Goal: Task Accomplishment & Management: Manage account settings

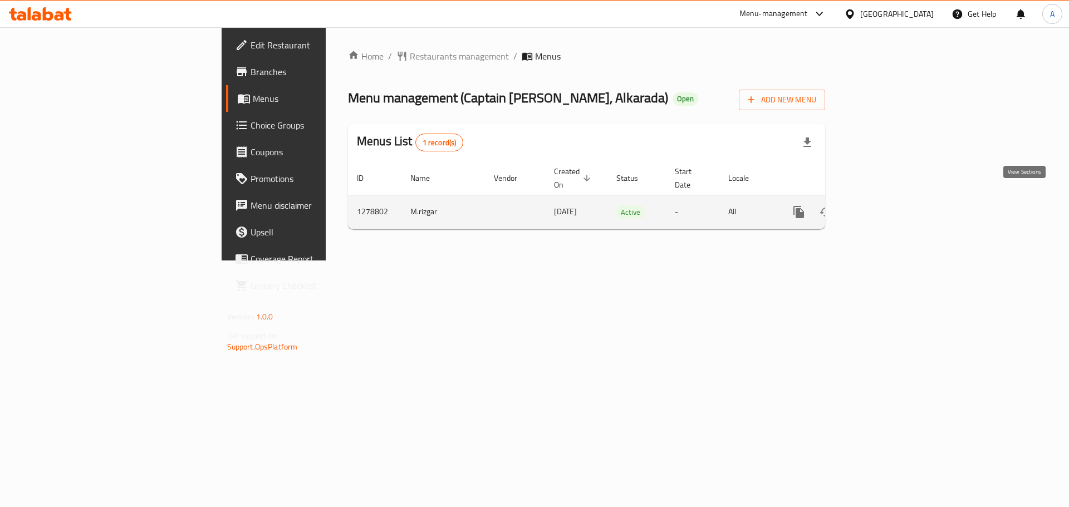
click at [884, 207] on icon "enhanced table" at bounding box center [879, 212] width 10 height 10
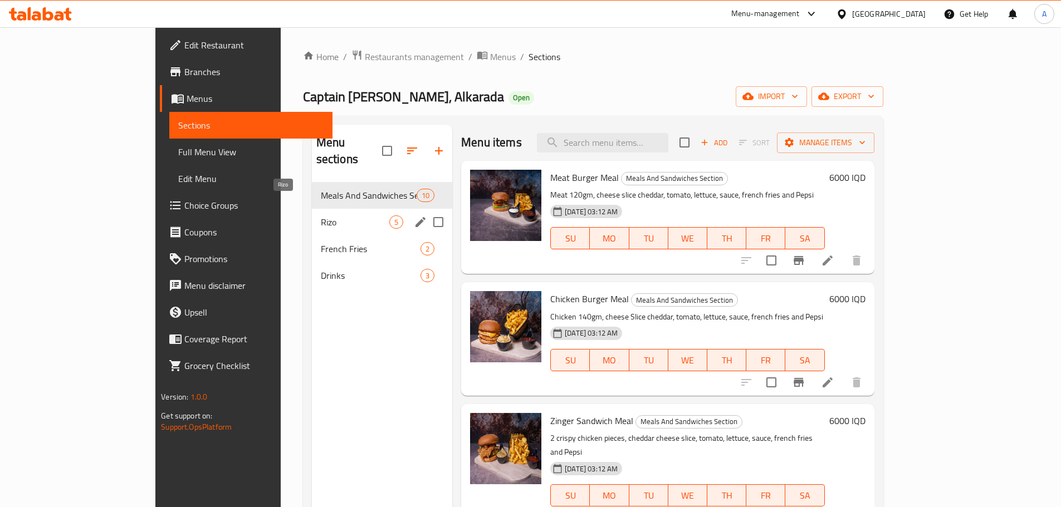
click at [321, 216] on span "Rizo" at bounding box center [355, 222] width 68 height 13
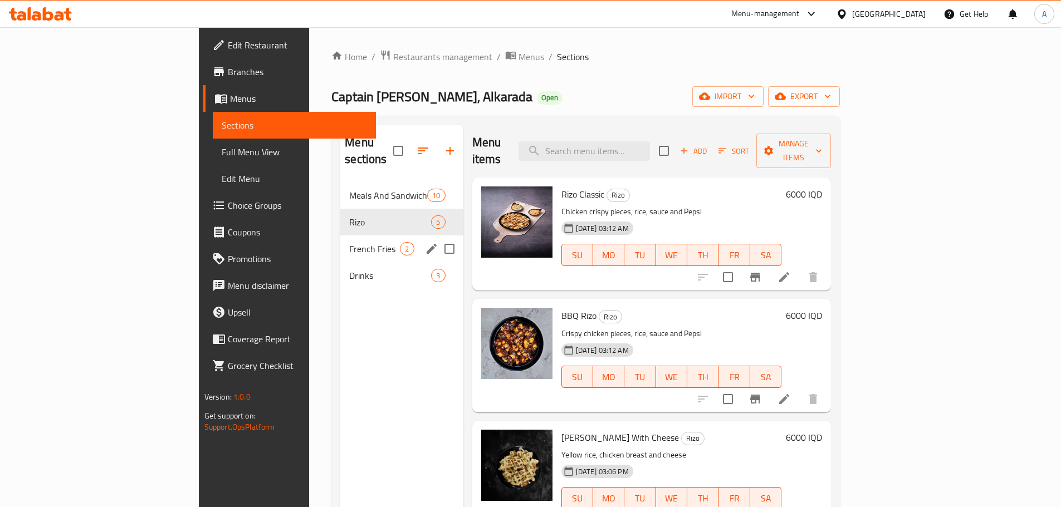
click at [349, 242] on span "French Fries" at bounding box center [374, 248] width 51 height 13
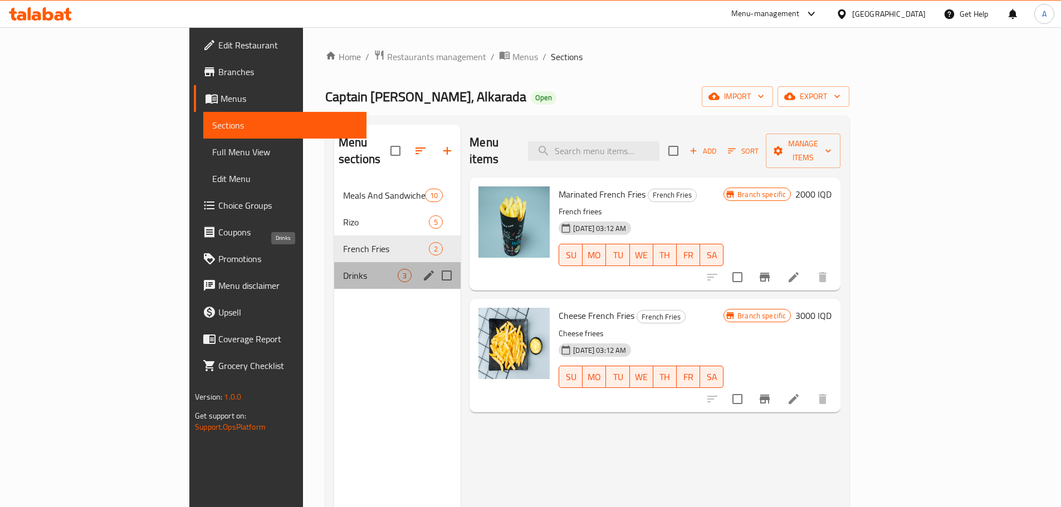
click at [343, 269] on span "Drinks" at bounding box center [370, 275] width 55 height 13
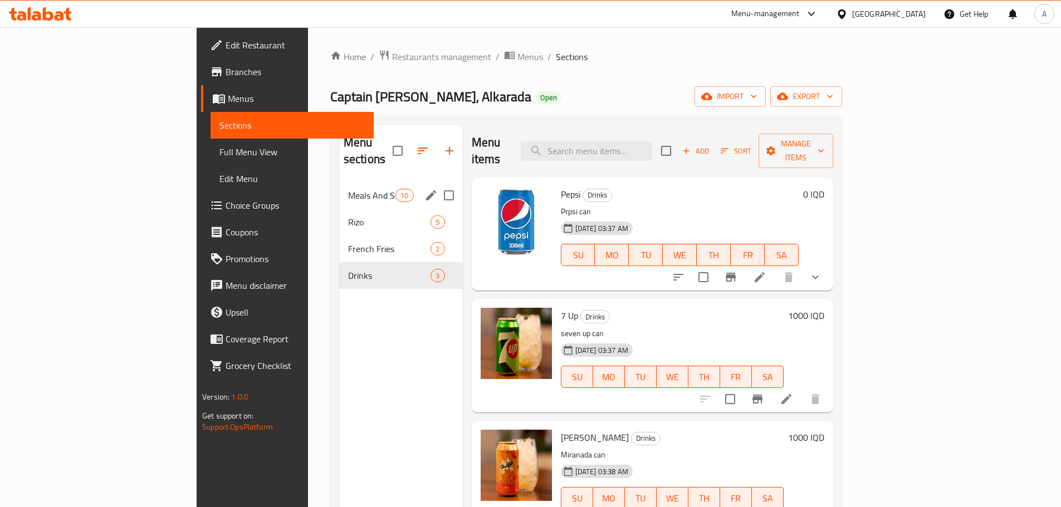
click at [348, 189] on span "Meals And Sandwiches Section" at bounding box center [371, 195] width 47 height 13
